Goal: Find specific page/section: Find specific page/section

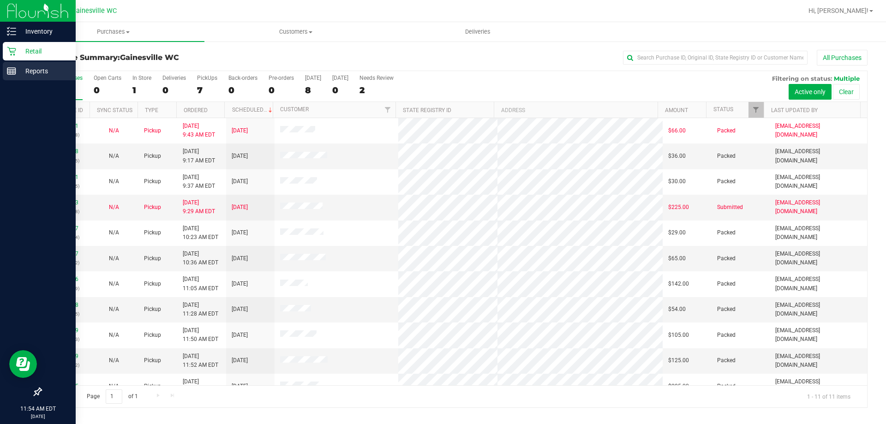
click at [40, 69] on p "Reports" at bounding box center [43, 71] width 55 height 11
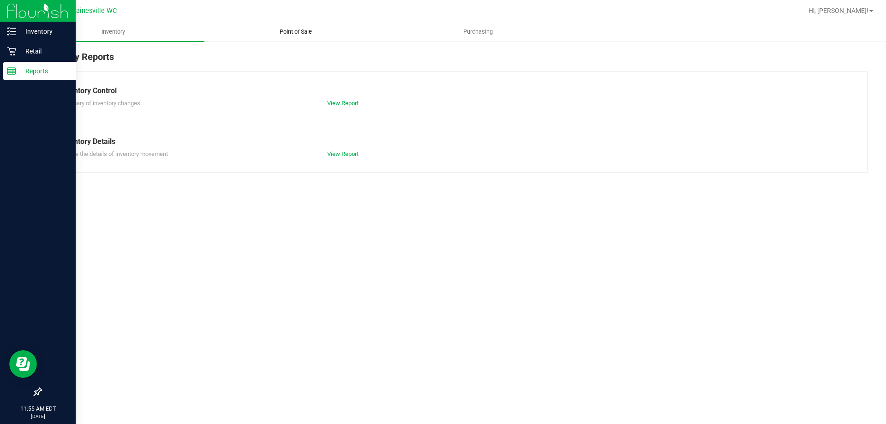
click at [302, 29] on span "Point of Sale" at bounding box center [295, 32] width 57 height 8
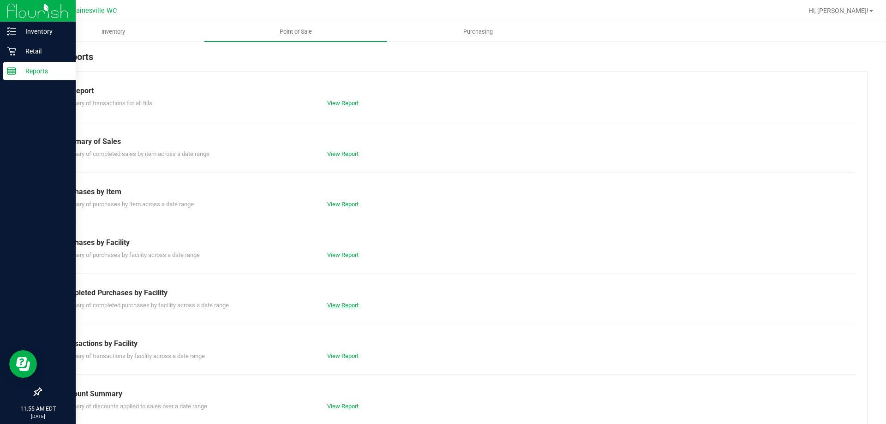
click at [327, 304] on link "View Report" at bounding box center [342, 305] width 31 height 7
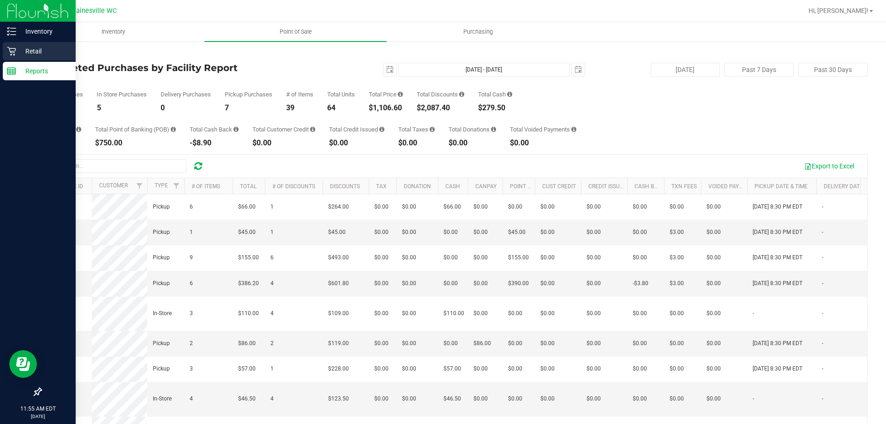
click at [36, 53] on p "Retail" at bounding box center [43, 51] width 55 height 11
